Goal: Communication & Community: Answer question/provide support

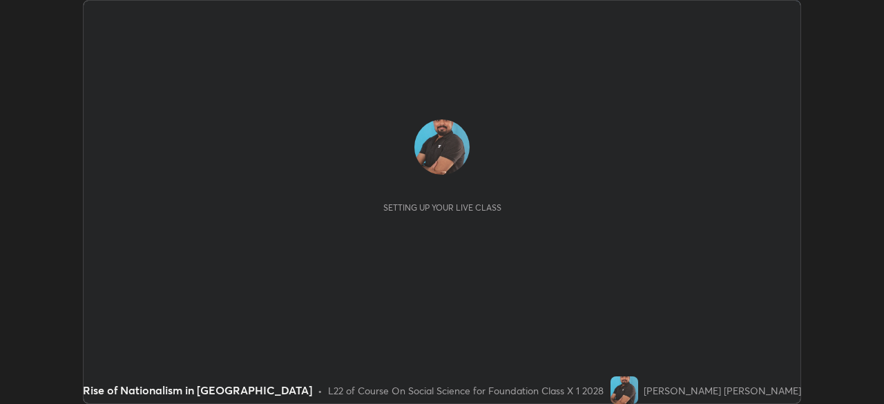
scroll to position [404, 883]
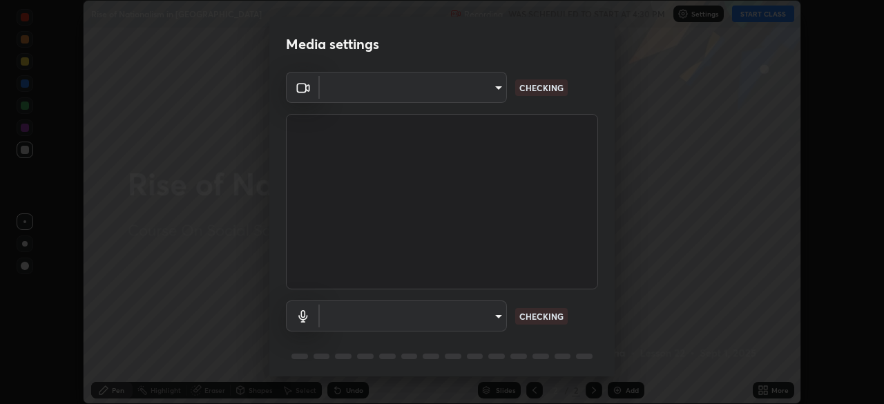
type input "1aa9a2346586593530aac2cf173ef8fd9a708ba55414d838fbce605f7d08cc12"
type input "default"
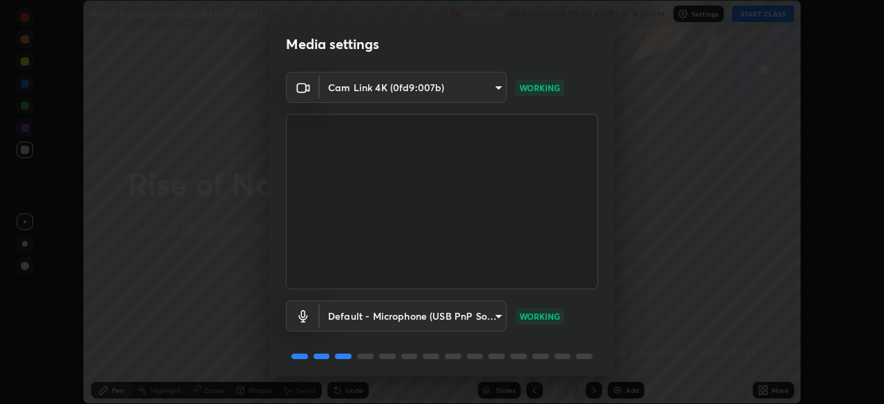
scroll to position [49, 0]
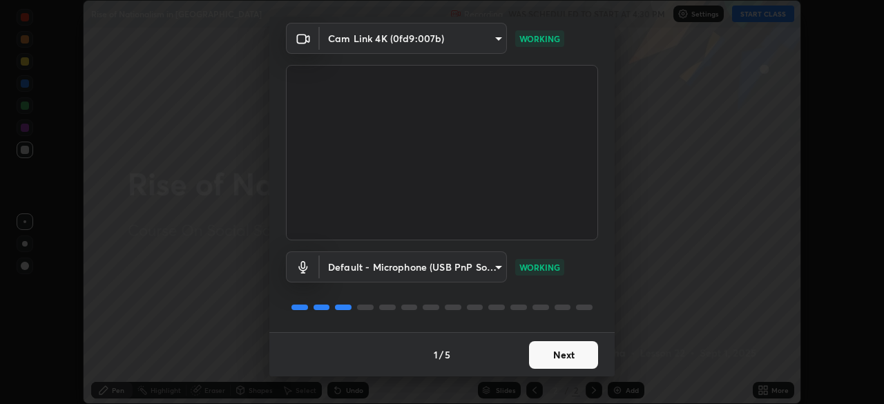
click at [566, 360] on button "Next" at bounding box center [563, 355] width 69 height 28
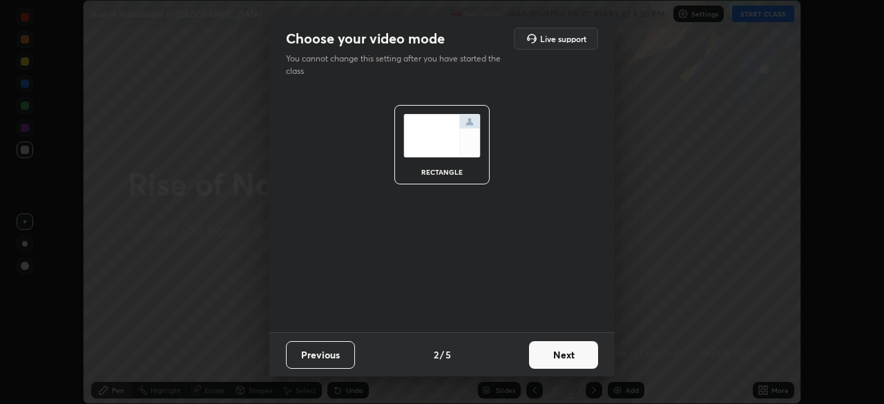
click at [566, 360] on button "Next" at bounding box center [563, 355] width 69 height 28
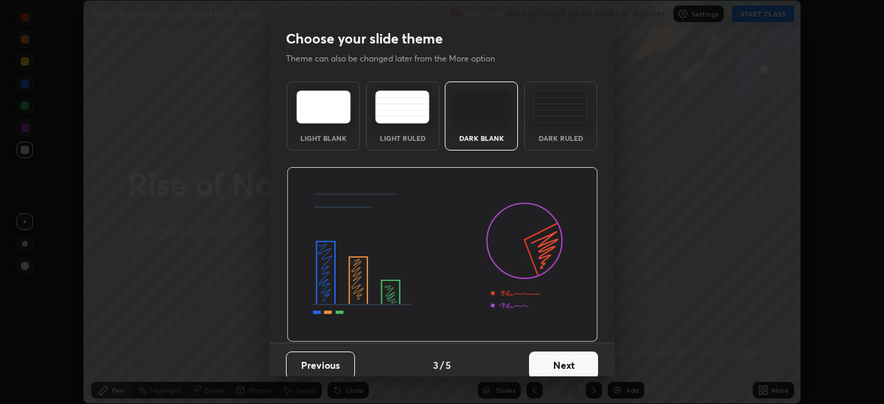
click at [567, 363] on button "Next" at bounding box center [563, 366] width 69 height 28
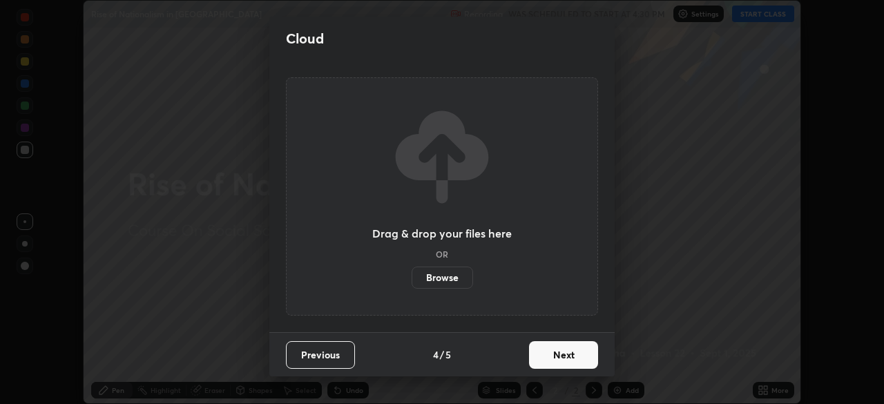
click at [564, 359] on button "Next" at bounding box center [563, 355] width 69 height 28
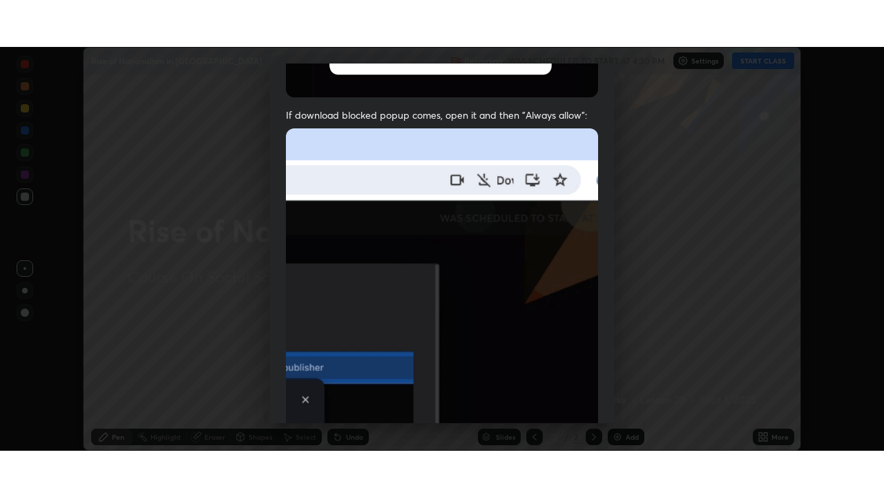
scroll to position [331, 0]
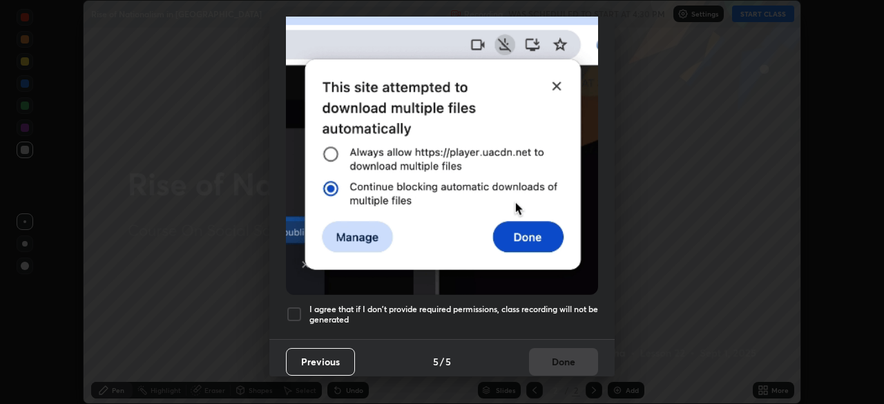
click at [295, 309] on div at bounding box center [294, 314] width 17 height 17
click at [542, 354] on button "Done" at bounding box center [563, 362] width 69 height 28
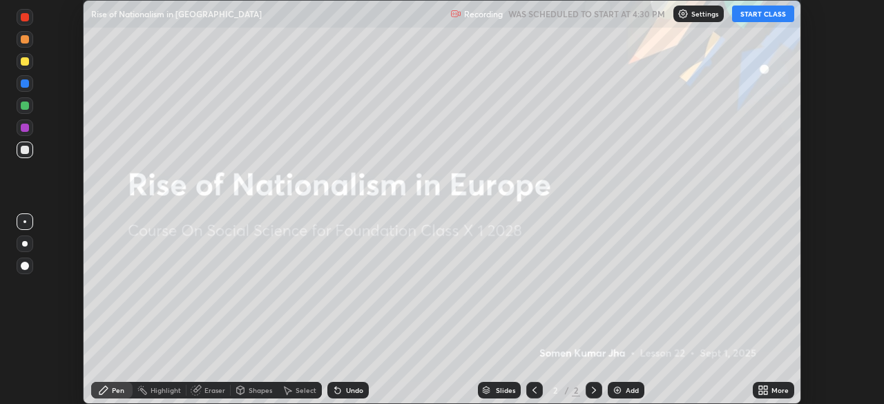
click at [767, 387] on icon at bounding box center [765, 387] width 3 height 3
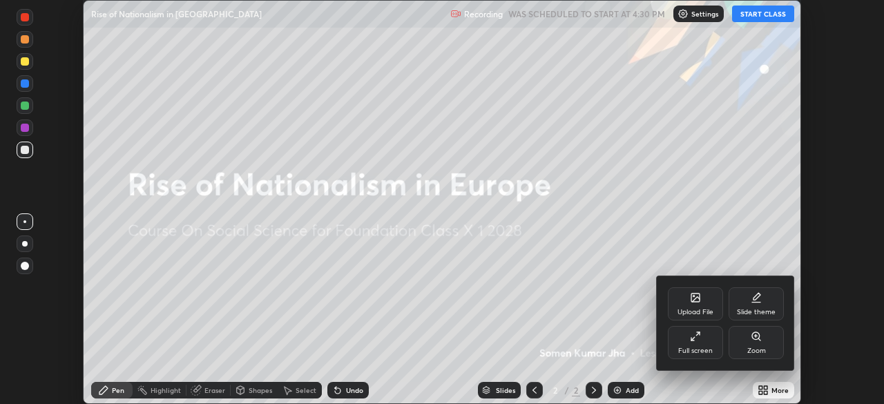
click at [702, 347] on div "Full screen" at bounding box center [695, 350] width 35 height 7
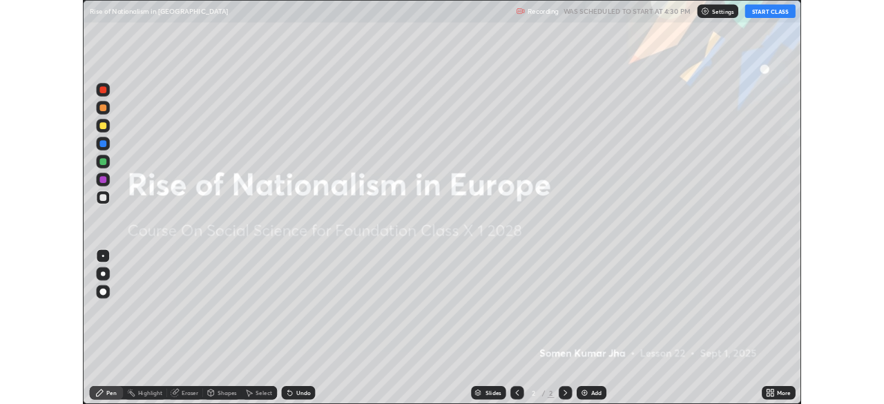
scroll to position [497, 884]
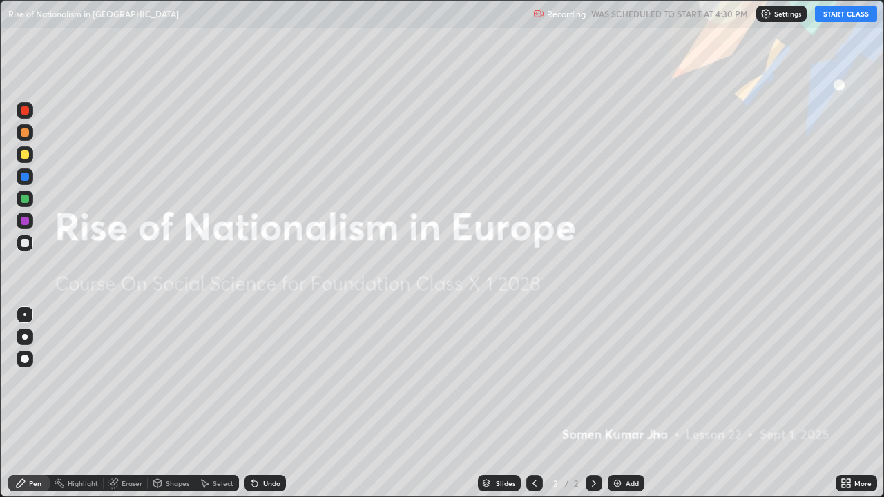
click at [834, 14] on button "START CLASS" at bounding box center [846, 14] width 62 height 17
click at [615, 403] on img at bounding box center [617, 483] width 11 height 11
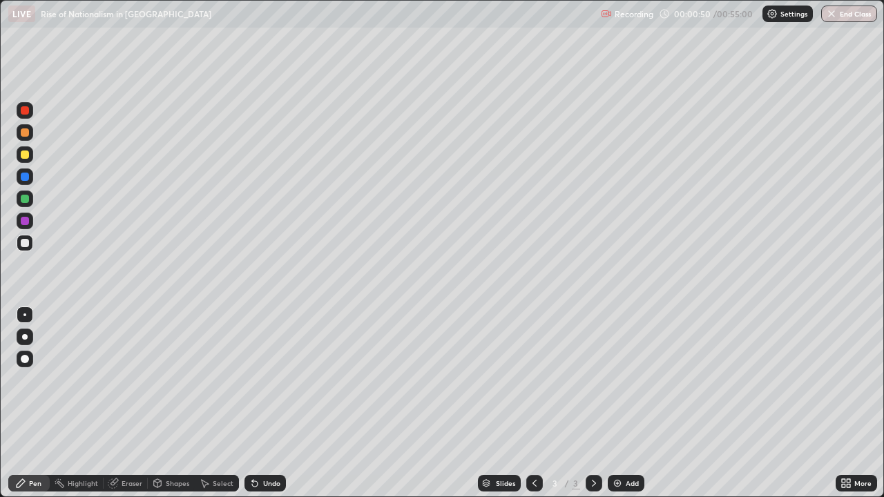
click at [23, 157] on div at bounding box center [25, 155] width 8 height 8
click at [26, 243] on div at bounding box center [25, 243] width 8 height 8
click at [24, 200] on div at bounding box center [25, 199] width 8 height 8
click at [265, 403] on div "Undo" at bounding box center [271, 483] width 17 height 7
click at [259, 403] on div "Undo" at bounding box center [264, 483] width 41 height 17
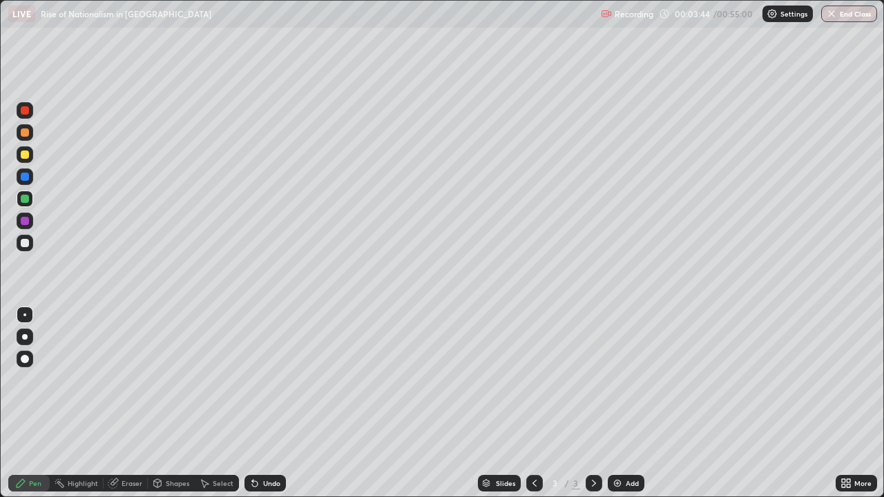
click at [256, 403] on div "Undo" at bounding box center [264, 483] width 41 height 17
click at [23, 177] on div at bounding box center [25, 177] width 8 height 8
click at [25, 155] on div at bounding box center [25, 155] width 8 height 8
click at [25, 133] on div at bounding box center [25, 132] width 8 height 8
click at [24, 176] on div at bounding box center [25, 177] width 8 height 8
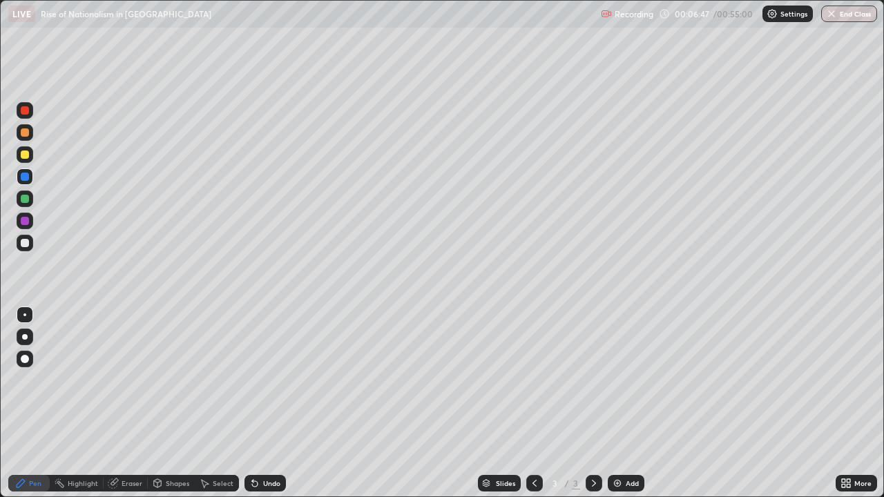
click at [626, 403] on div "Add" at bounding box center [632, 483] width 13 height 7
click at [23, 198] on div at bounding box center [25, 199] width 8 height 8
click at [25, 160] on div at bounding box center [25, 154] width 17 height 17
click at [269, 403] on div "Undo" at bounding box center [264, 483] width 41 height 17
click at [22, 198] on div at bounding box center [25, 199] width 8 height 8
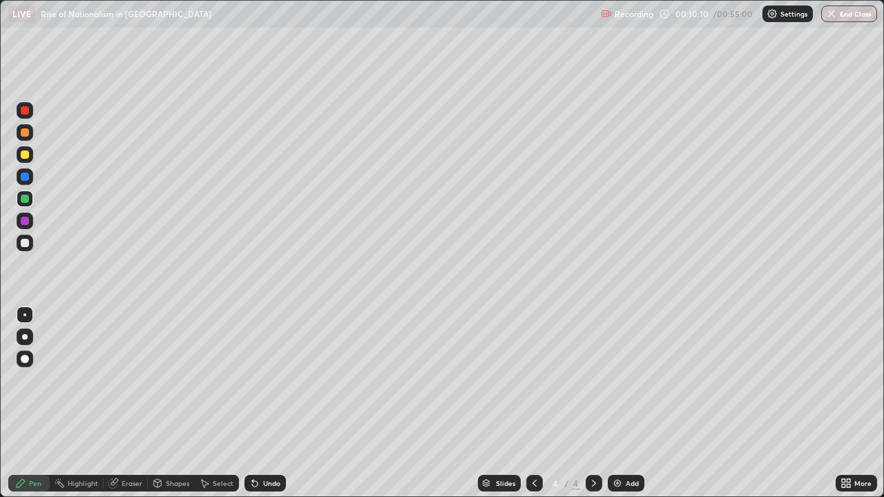
click at [25, 245] on div at bounding box center [25, 243] width 8 height 8
click at [265, 403] on div "Undo" at bounding box center [271, 483] width 17 height 7
click at [263, 403] on div "Undo" at bounding box center [271, 483] width 17 height 7
click at [272, 403] on div "Undo" at bounding box center [271, 483] width 17 height 7
click at [26, 200] on div at bounding box center [25, 199] width 8 height 8
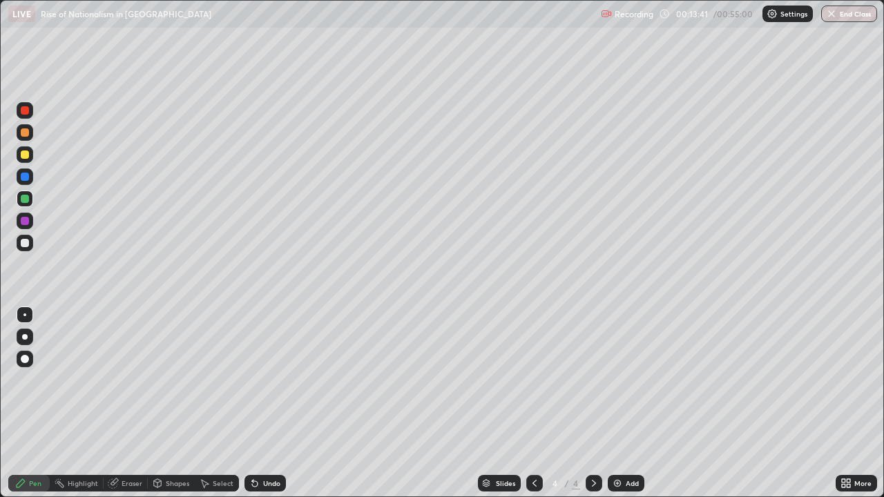
click at [622, 403] on div "Add" at bounding box center [626, 483] width 37 height 17
click at [25, 157] on div at bounding box center [25, 155] width 8 height 8
click at [26, 200] on div at bounding box center [25, 199] width 8 height 8
click at [26, 156] on div at bounding box center [25, 155] width 8 height 8
click at [23, 222] on div at bounding box center [25, 221] width 8 height 8
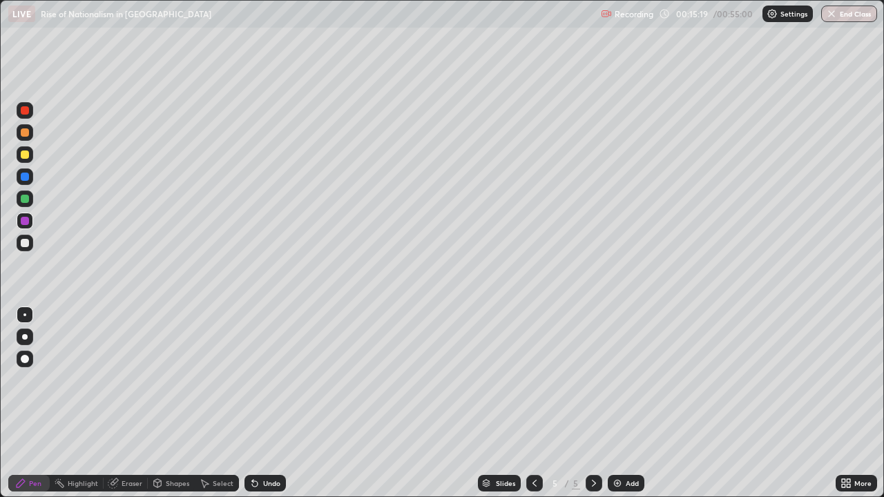
click at [26, 244] on div at bounding box center [25, 243] width 8 height 8
click at [32, 155] on div at bounding box center [25, 154] width 17 height 17
click at [24, 200] on div at bounding box center [25, 199] width 8 height 8
click at [30, 160] on div at bounding box center [25, 154] width 17 height 17
click at [25, 202] on div at bounding box center [25, 199] width 8 height 8
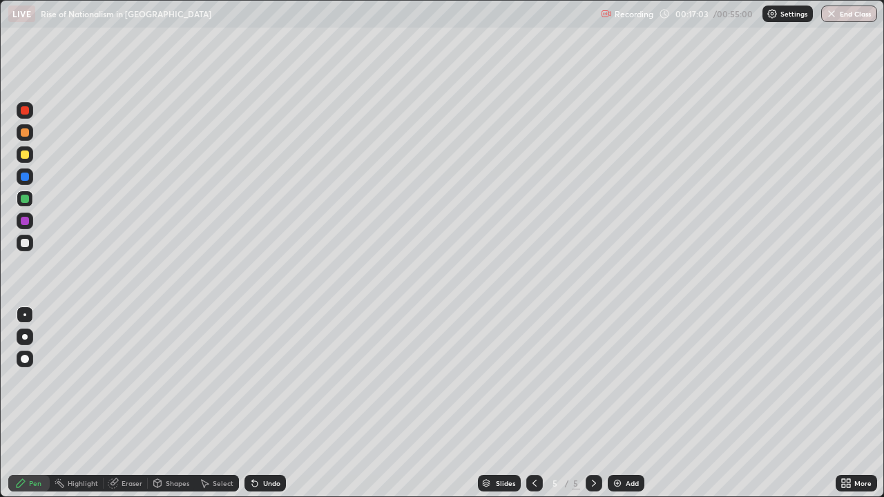
click at [125, 403] on div "Eraser" at bounding box center [132, 483] width 21 height 7
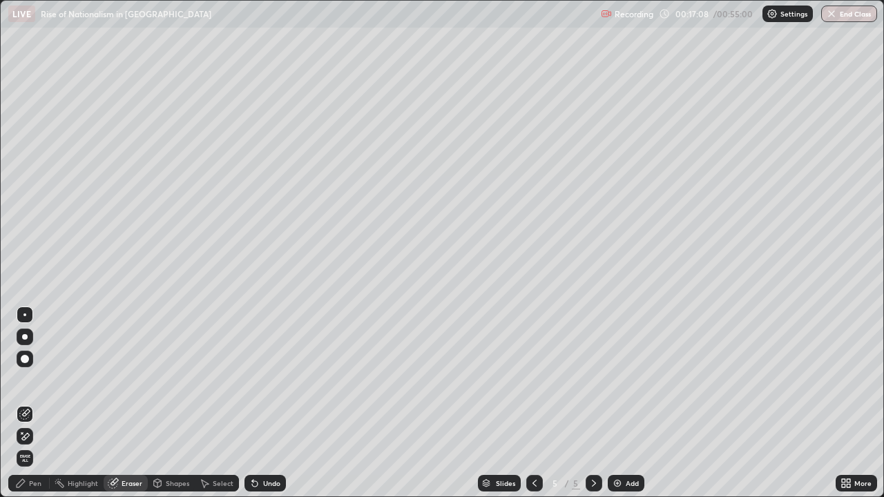
click at [36, 403] on div "Pen" at bounding box center [35, 483] width 12 height 7
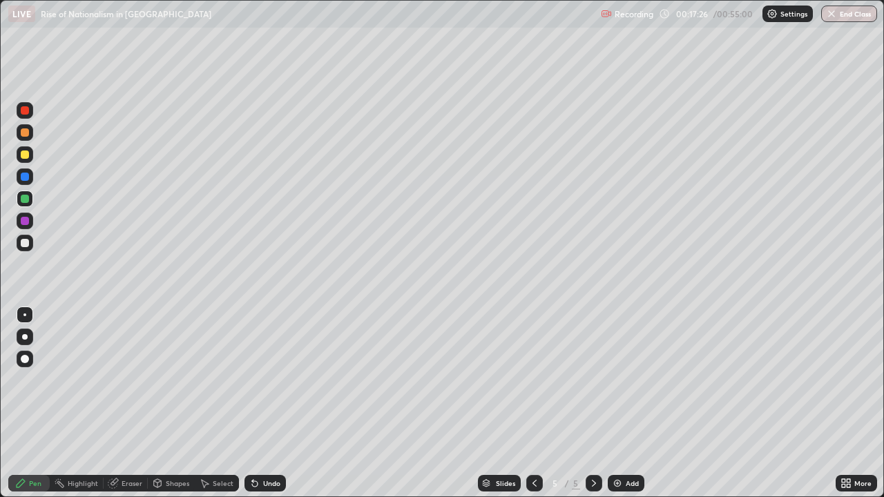
click at [128, 403] on div "Eraser" at bounding box center [132, 483] width 21 height 7
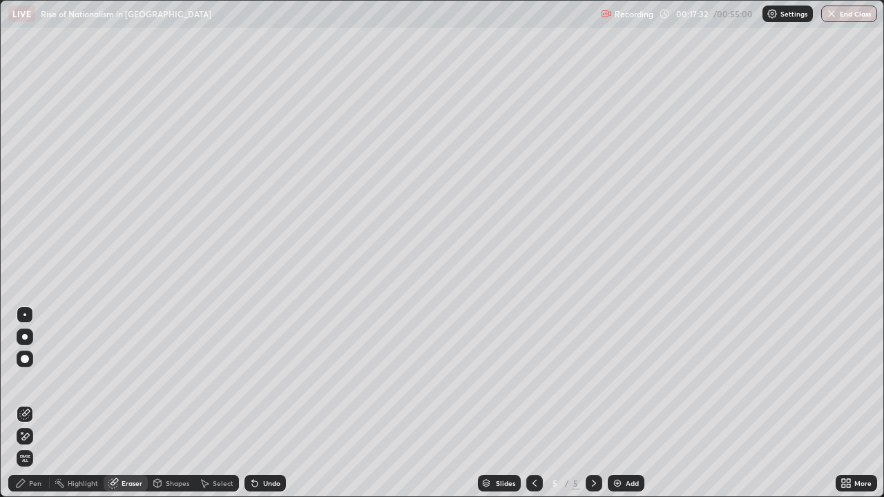
click at [35, 403] on div "Pen" at bounding box center [35, 483] width 12 height 7
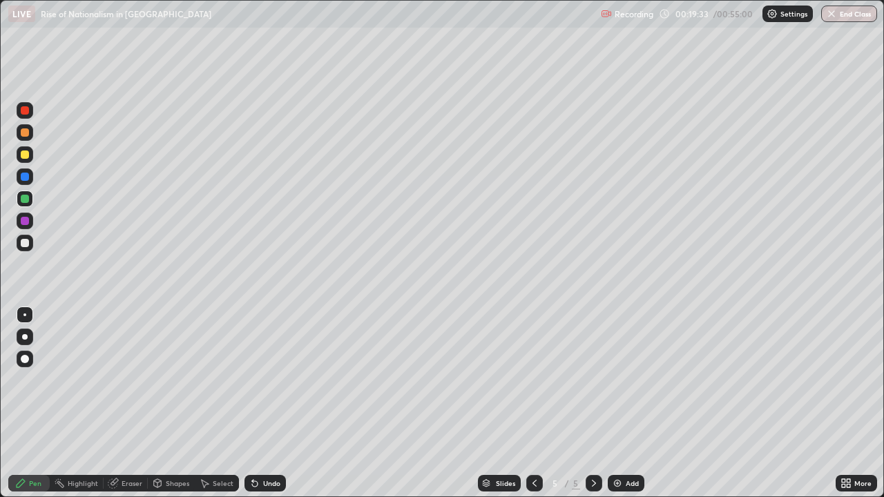
click at [620, 403] on img at bounding box center [617, 483] width 11 height 11
click at [25, 155] on div at bounding box center [25, 155] width 8 height 8
click at [268, 403] on div "Undo" at bounding box center [271, 483] width 17 height 7
click at [26, 177] on div at bounding box center [25, 177] width 8 height 8
click at [26, 157] on div at bounding box center [25, 155] width 8 height 8
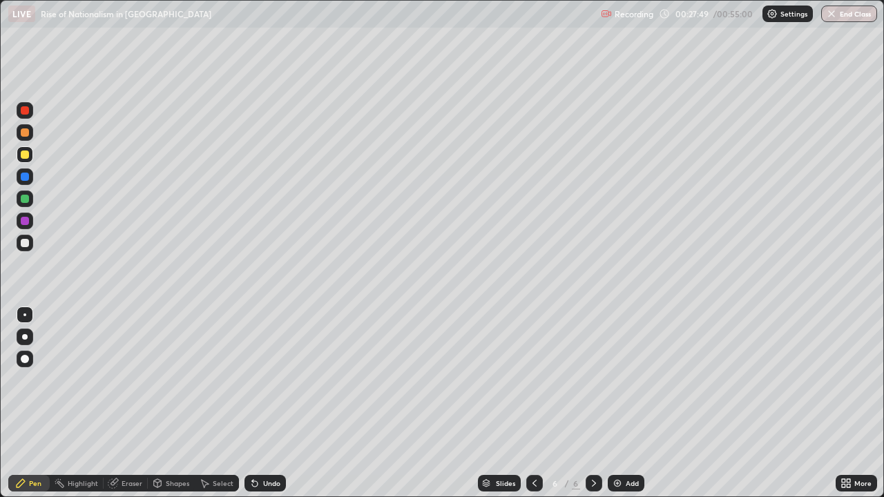
click at [616, 403] on img at bounding box center [617, 483] width 11 height 11
click at [26, 198] on div at bounding box center [25, 199] width 8 height 8
click at [28, 242] on div at bounding box center [25, 243] width 8 height 8
click at [617, 403] on img at bounding box center [617, 483] width 11 height 11
click at [25, 201] on div at bounding box center [25, 199] width 8 height 8
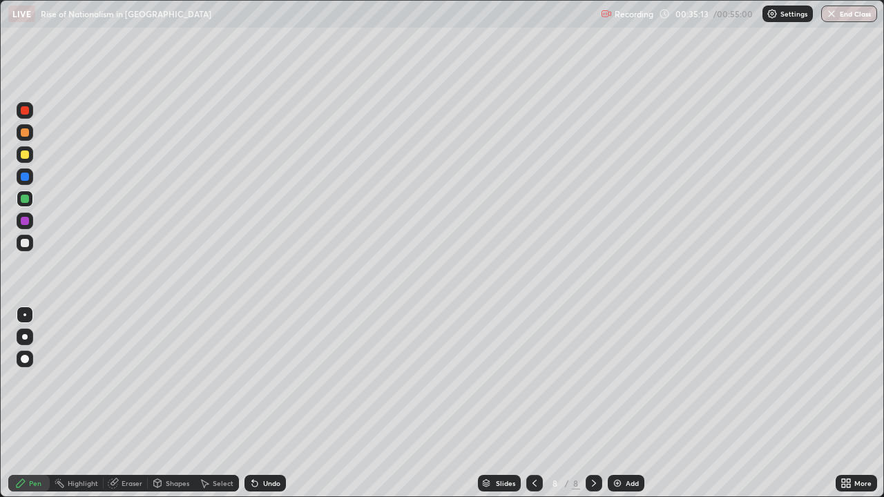
click at [32, 151] on div at bounding box center [25, 154] width 17 height 17
click at [24, 200] on div at bounding box center [25, 199] width 8 height 8
click at [610, 403] on div "Add" at bounding box center [626, 483] width 37 height 17
click at [21, 154] on div at bounding box center [25, 155] width 8 height 8
click at [263, 403] on div "Undo" at bounding box center [264, 483] width 41 height 17
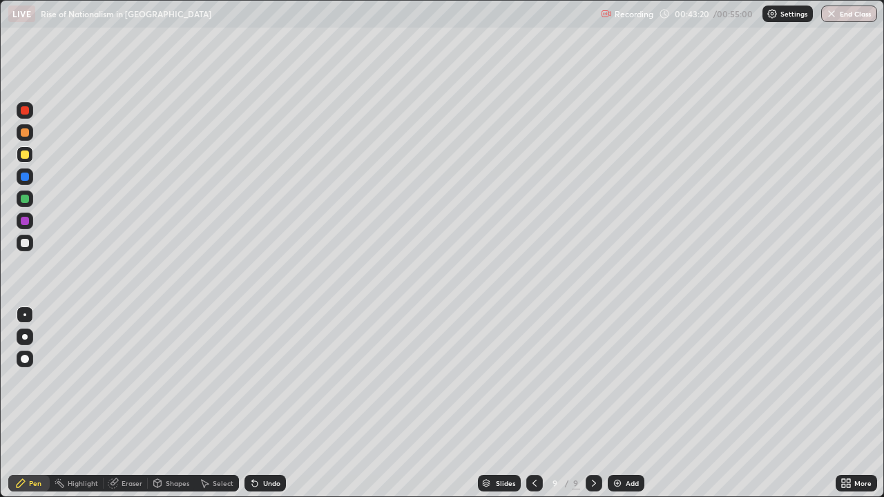
click at [253, 403] on icon at bounding box center [255, 484] width 6 height 6
click at [26, 224] on div at bounding box center [25, 221] width 8 height 8
click at [260, 403] on div "Undo" at bounding box center [264, 483] width 41 height 17
click at [266, 403] on div "Undo" at bounding box center [271, 483] width 17 height 7
click at [619, 403] on img at bounding box center [617, 483] width 11 height 11
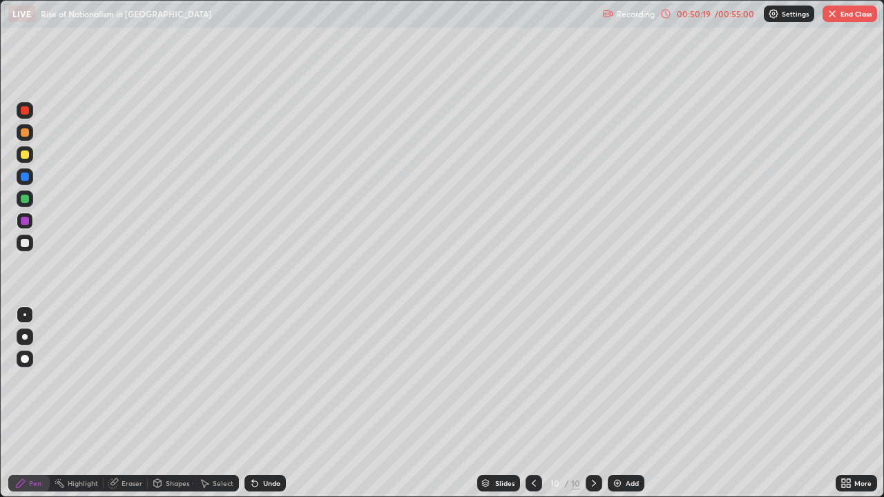
click at [26, 200] on div at bounding box center [25, 199] width 8 height 8
click at [26, 227] on div at bounding box center [25, 221] width 17 height 17
click at [28, 244] on div at bounding box center [25, 243] width 8 height 8
click at [264, 403] on div "Undo" at bounding box center [271, 483] width 17 height 7
click at [267, 403] on div "Undo" at bounding box center [271, 483] width 17 height 7
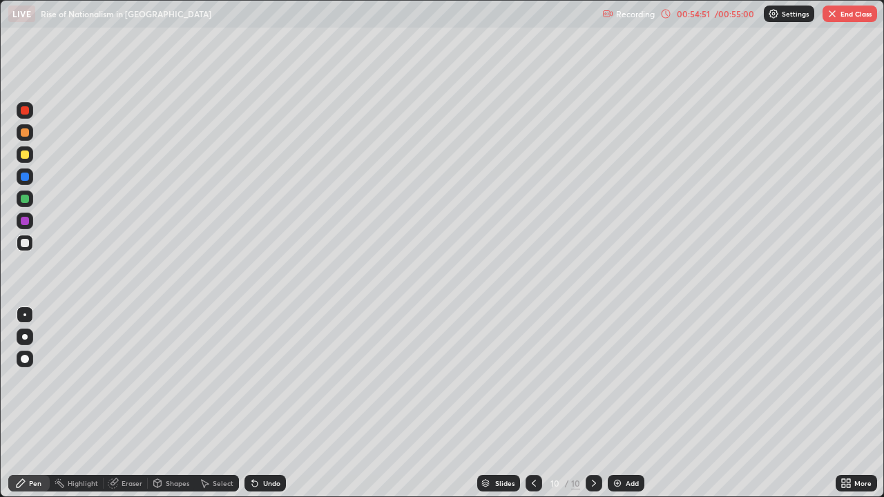
click at [841, 19] on button "End Class" at bounding box center [850, 14] width 55 height 17
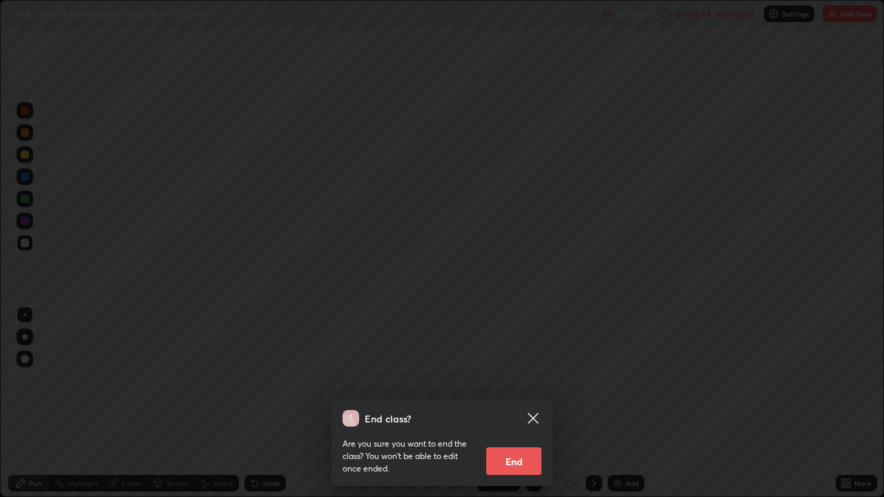
click at [528, 403] on button "End" at bounding box center [513, 462] width 55 height 28
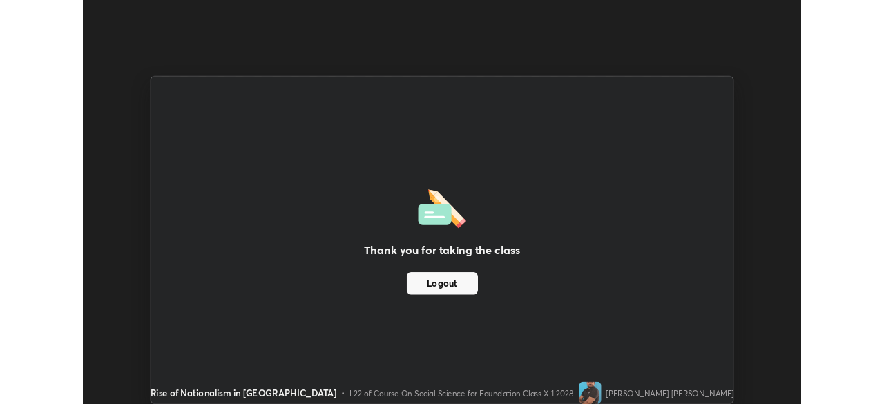
scroll to position [68658, 68178]
